Goal: Find specific page/section: Find specific page/section

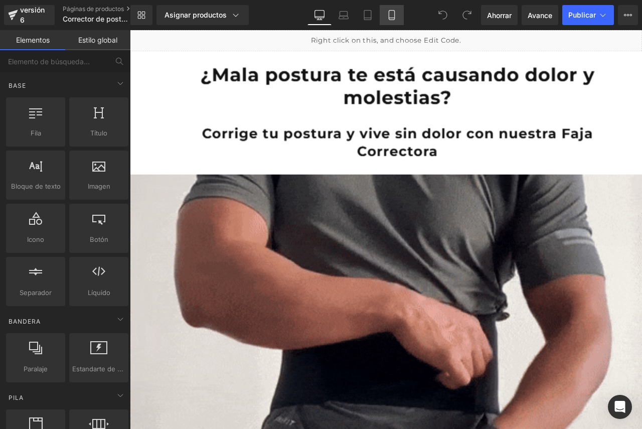
click at [390, 12] on icon at bounding box center [392, 15] width 10 height 10
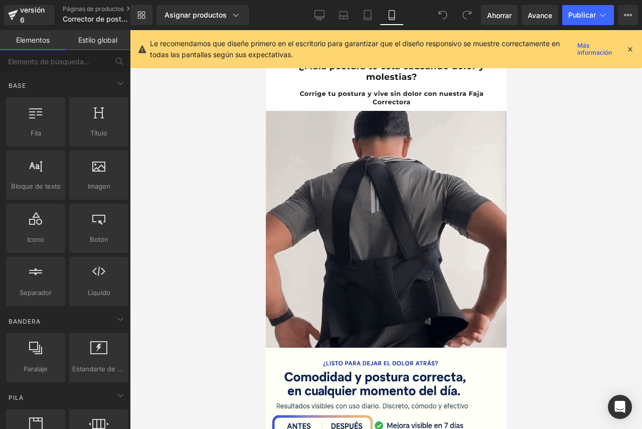
click at [630, 50] on icon at bounding box center [630, 49] width 9 height 9
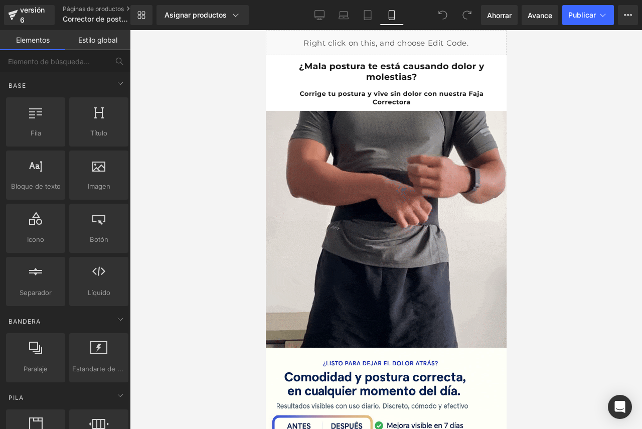
drag, startPoint x: 502, startPoint y: 325, endPoint x: 778, endPoint y: 45, distance: 392.7
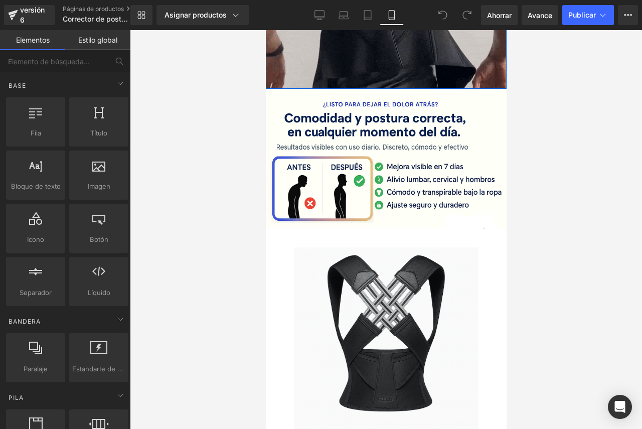
scroll to position [267, 0]
